Goal: Use online tool/utility: Utilize a website feature to perform a specific function

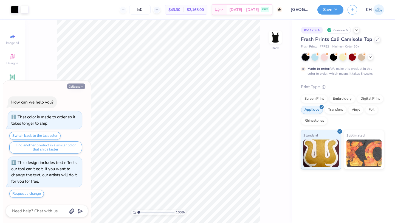
click at [80, 87] on icon "button" at bounding box center [81, 86] width 3 height 3
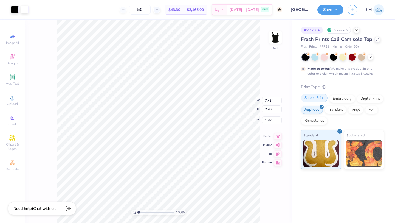
click at [316, 99] on div "Screen Print" at bounding box center [314, 98] width 27 height 8
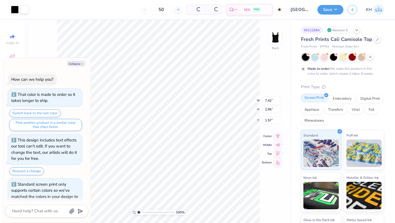
type textarea "x"
type input "7.42"
type input "1.57"
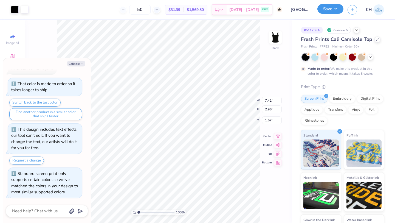
click at [328, 9] on button "Save" at bounding box center [331, 9] width 26 height 10
type textarea "x"
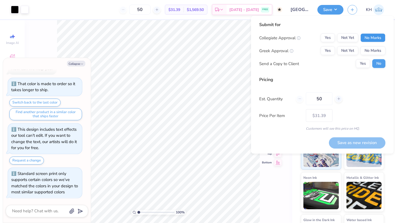
click at [372, 37] on button "No Marks" at bounding box center [373, 38] width 25 height 9
click at [326, 51] on button "Yes" at bounding box center [328, 50] width 14 height 9
click at [356, 141] on button "Save as new revision" at bounding box center [357, 142] width 57 height 11
type input "$31.39"
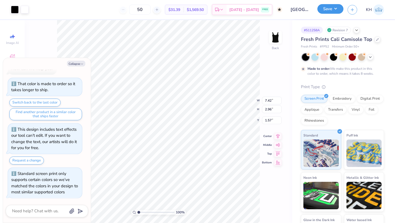
click at [332, 11] on button "Save" at bounding box center [331, 9] width 26 height 10
type textarea "x"
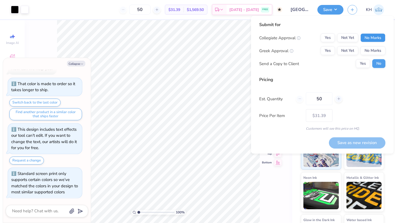
click at [368, 38] on button "No Marks" at bounding box center [373, 38] width 25 height 9
click at [327, 52] on button "Yes" at bounding box center [328, 50] width 14 height 9
click at [367, 141] on button "Save as new revision" at bounding box center [357, 142] width 57 height 11
type input "$31.39"
